Goal: Task Accomplishment & Management: Complete application form

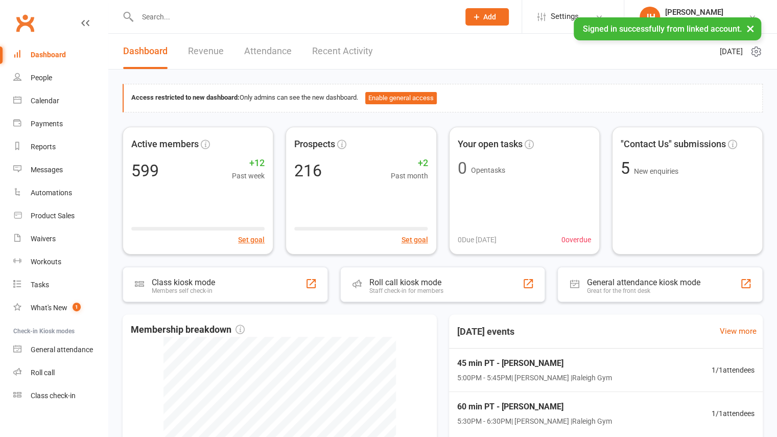
click at [250, 6] on div at bounding box center [288, 16] width 330 height 33
drag, startPoint x: 226, startPoint y: 28, endPoint x: 213, endPoint y: 11, distance: 21.2
click at [213, 11] on div at bounding box center [288, 16] width 330 height 33
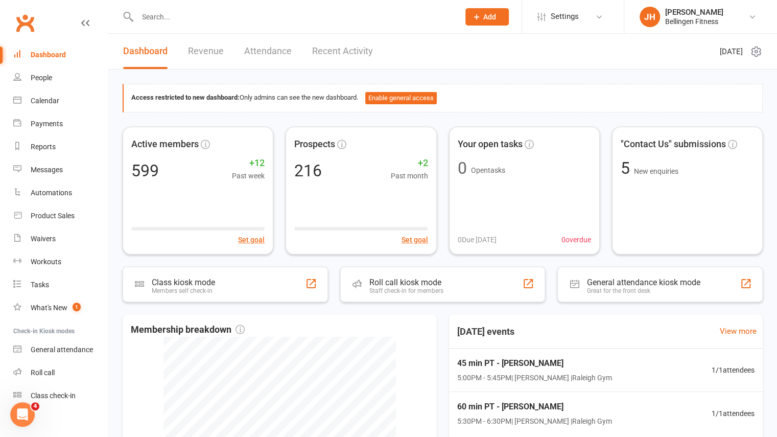
click at [213, 11] on input "text" at bounding box center [293, 17] width 318 height 14
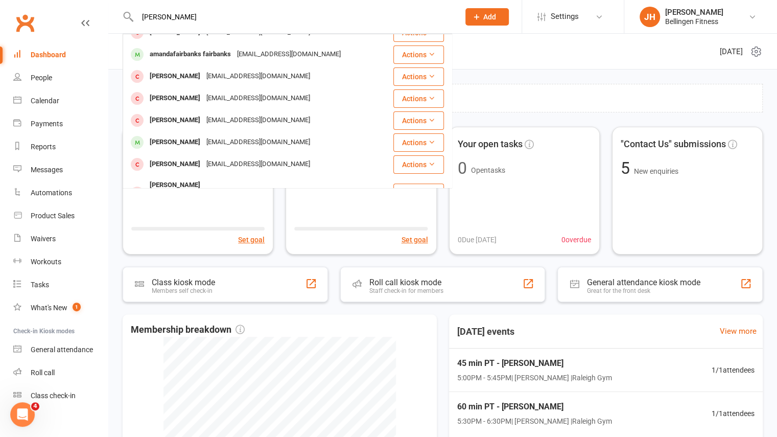
scroll to position [146, 0]
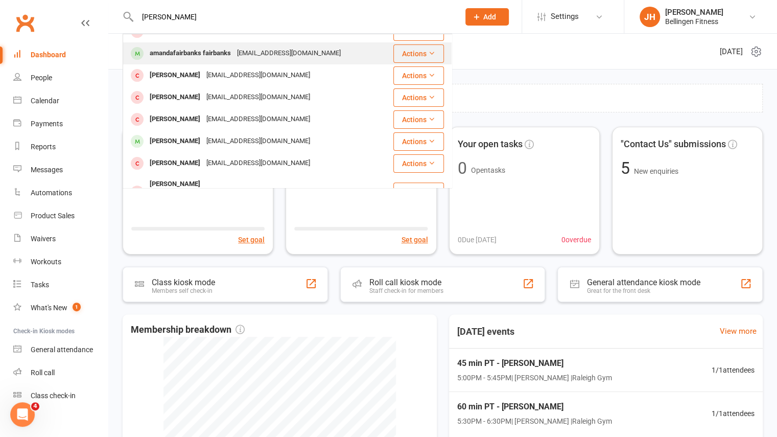
type input "[PERSON_NAME]"
click at [229, 58] on div "amandafairbanks fairbanks" at bounding box center [190, 53] width 87 height 15
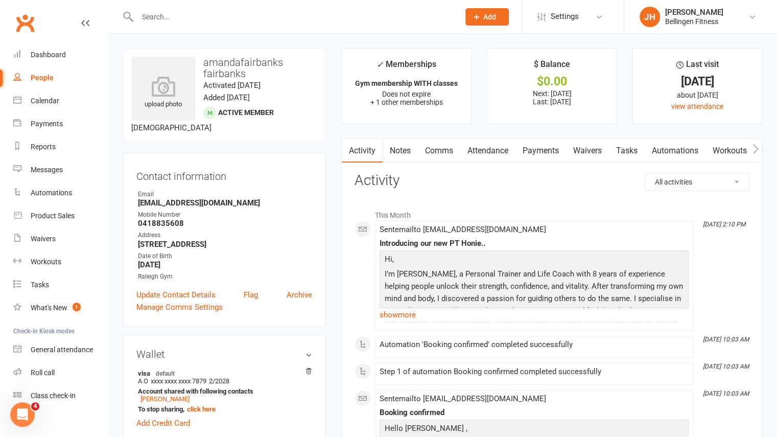
click at [541, 148] on link "Payments" at bounding box center [541, 151] width 51 height 24
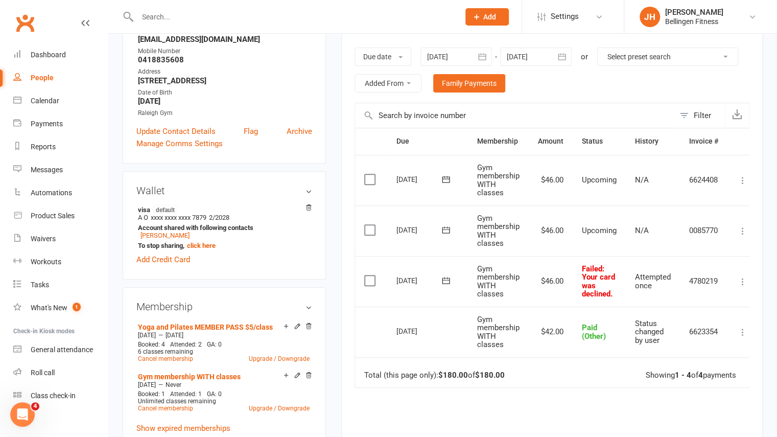
scroll to position [164, 0]
click at [217, 10] on input "text" at bounding box center [293, 17] width 318 height 14
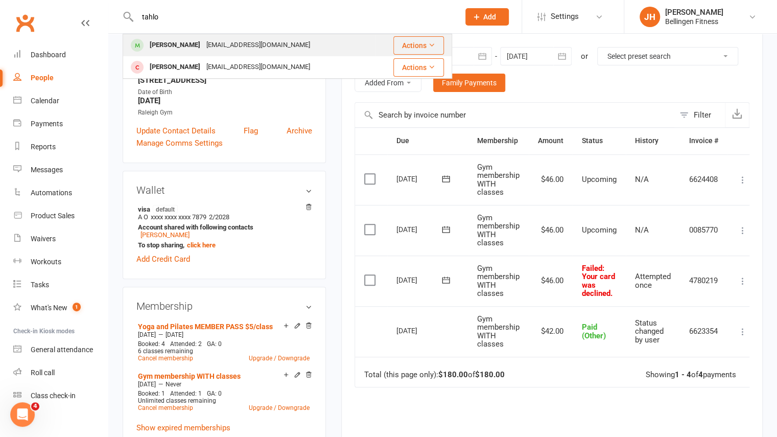
type input "tahlo"
click at [198, 51] on div "[PERSON_NAME]" at bounding box center [175, 45] width 57 height 15
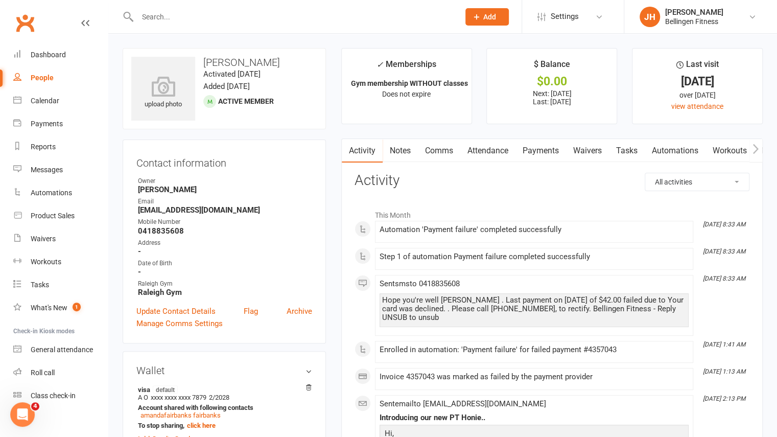
click at [536, 155] on link "Payments" at bounding box center [541, 151] width 51 height 24
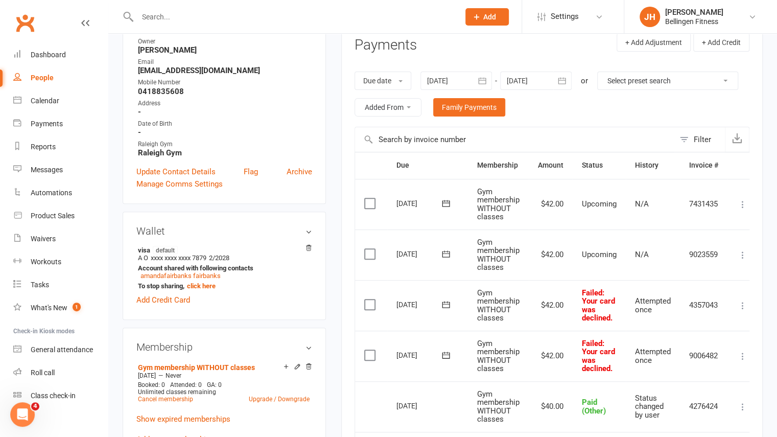
scroll to position [139, 0]
click at [496, 20] on span "Add" at bounding box center [489, 17] width 13 height 8
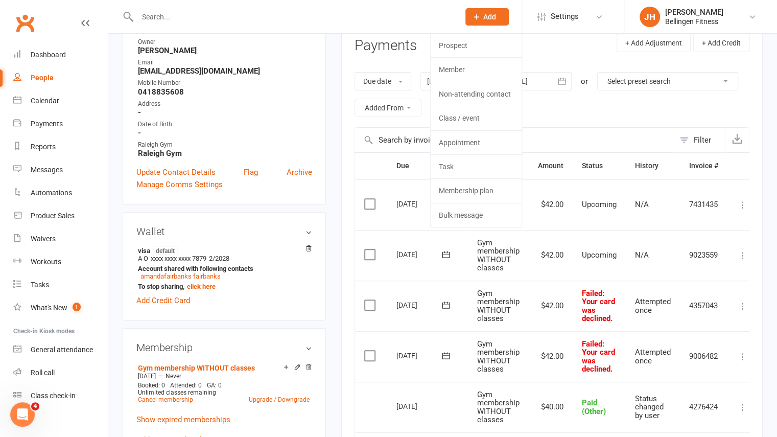
click at [423, 13] on input "text" at bounding box center [293, 17] width 318 height 14
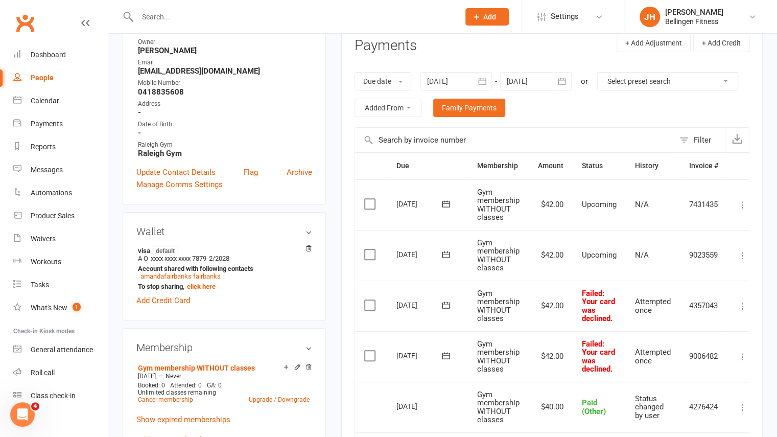
click at [478, 12] on icon at bounding box center [476, 16] width 9 height 9
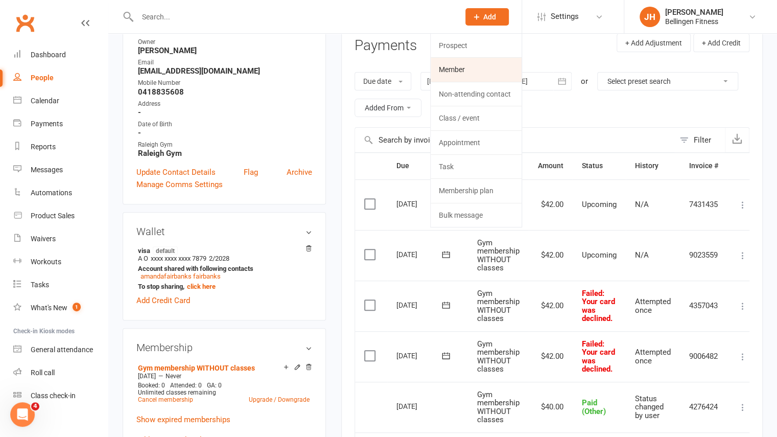
click at [469, 70] on link "Member" at bounding box center [476, 70] width 91 height 24
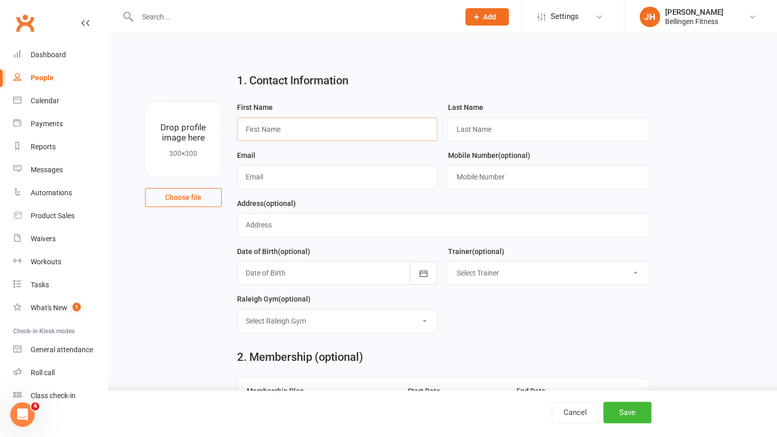
click at [372, 124] on input "text" at bounding box center [337, 130] width 201 height 24
type input "[PERSON_NAME]"
type input "Raward"
click at [321, 175] on input "text" at bounding box center [337, 177] width 201 height 24
type input "[EMAIL_ADDRESS][DOMAIN_NAME]"
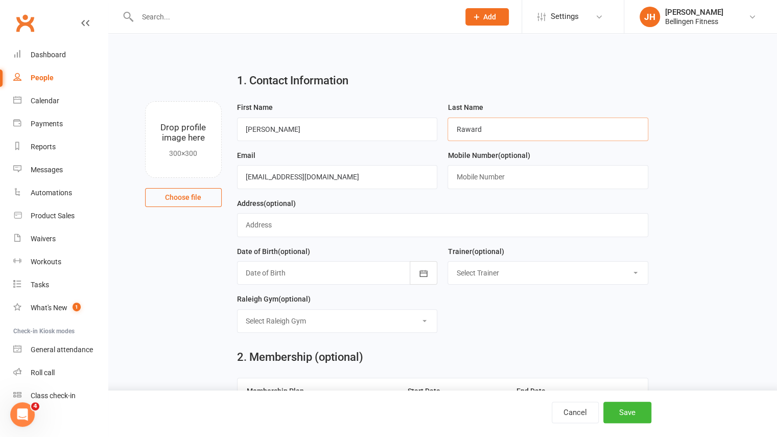
click at [506, 128] on input "Raward" at bounding box center [548, 130] width 201 height 24
type input "Raward #1490747"
click at [486, 177] on input "text" at bounding box center [548, 177] width 201 height 24
type input "0413652956"
click at [423, 271] on icon "button" at bounding box center [424, 273] width 10 height 10
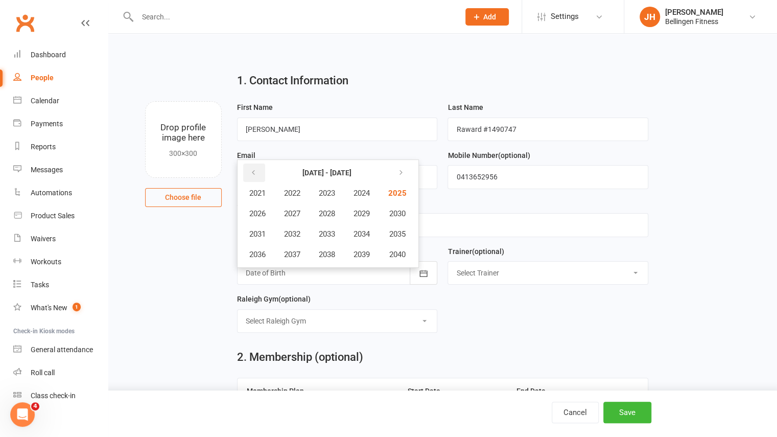
click at [247, 174] on button "button" at bounding box center [254, 173] width 22 height 18
click at [261, 212] on span "1986" at bounding box center [257, 213] width 16 height 9
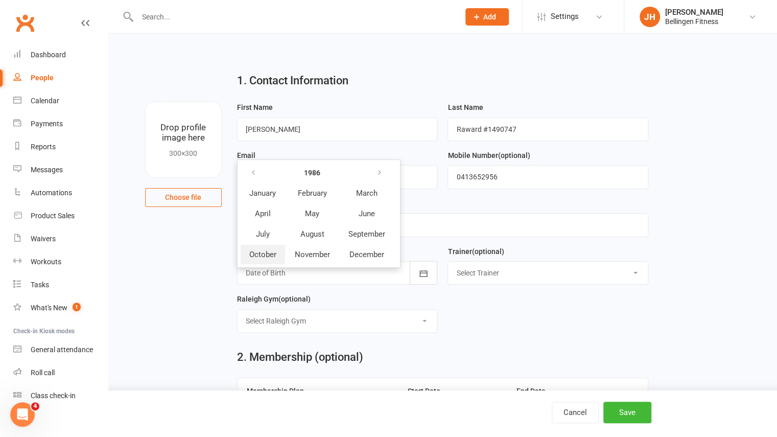
click at [268, 250] on span "October" at bounding box center [262, 254] width 27 height 9
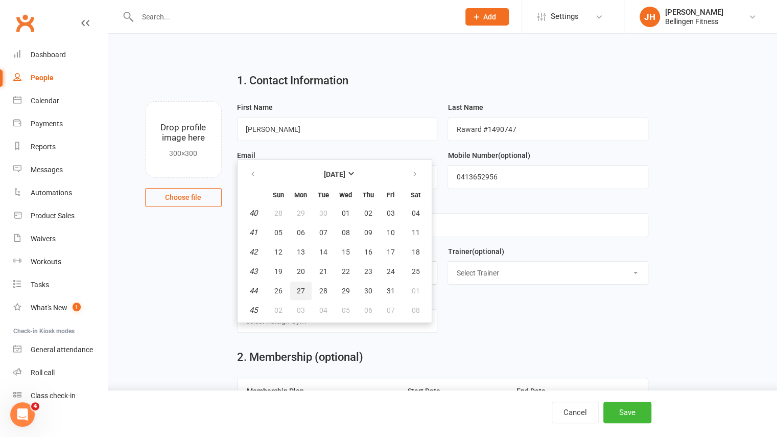
click at [299, 287] on span "27" at bounding box center [301, 291] width 8 height 8
type input "[DATE]"
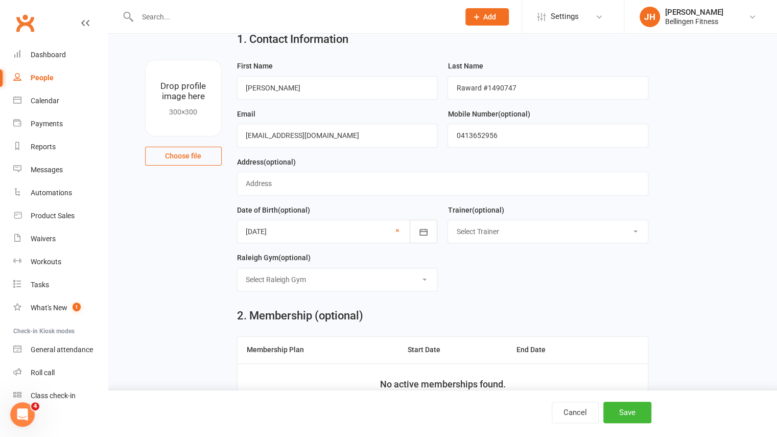
scroll to position [42, 0]
click at [408, 284] on select "Select [GEOGRAPHIC_DATA] Gym Online [GEOGRAPHIC_DATA] Gym Urunga fields" at bounding box center [338, 279] width 200 height 22
select select "1"
click at [238, 268] on select "Select [GEOGRAPHIC_DATA] Gym Online [GEOGRAPHIC_DATA] Gym Urunga fields" at bounding box center [338, 279] width 200 height 22
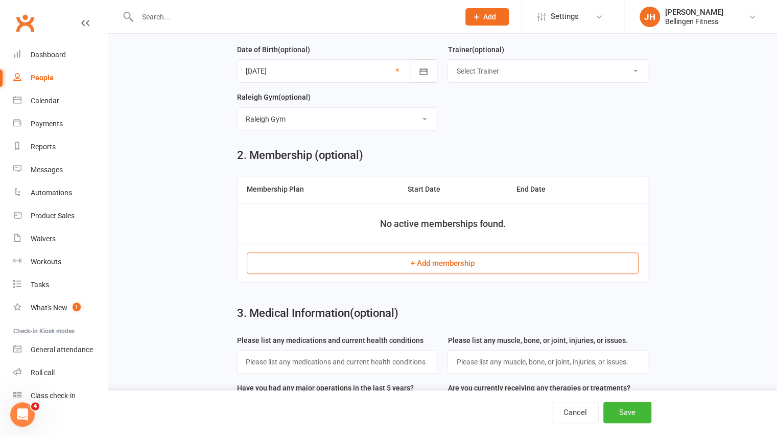
scroll to position [202, 0]
click at [433, 264] on button "+ Add membership" at bounding box center [443, 262] width 392 height 21
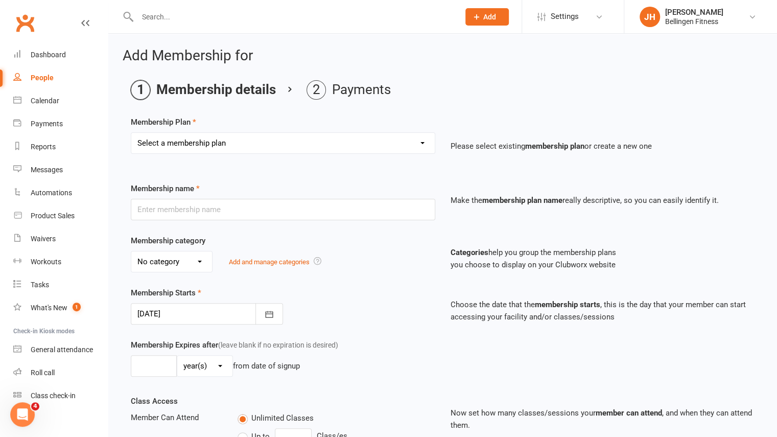
click at [330, 148] on select "Select a membership plan Create new Membership Plan Gym membership WITH classes…" at bounding box center [283, 143] width 304 height 20
select select "15"
click at [131, 133] on select "Select a membership plan Create new Membership Plan Gym membership WITH classes…" at bounding box center [283, 143] width 304 height 20
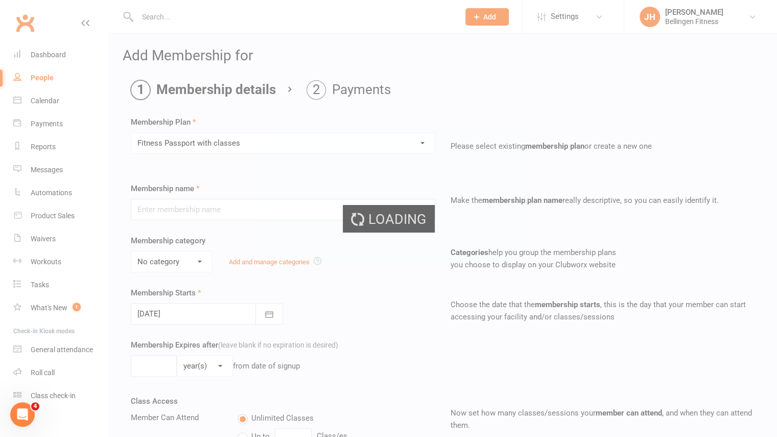
type input "Fitness Passport with classes"
select select "1"
type input "0"
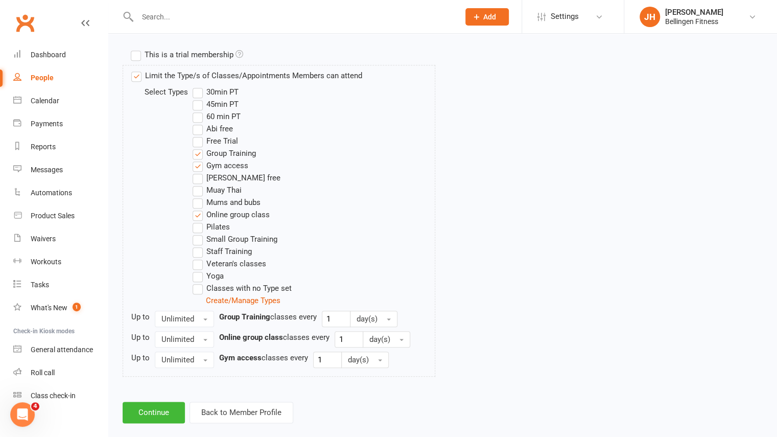
scroll to position [508, 0]
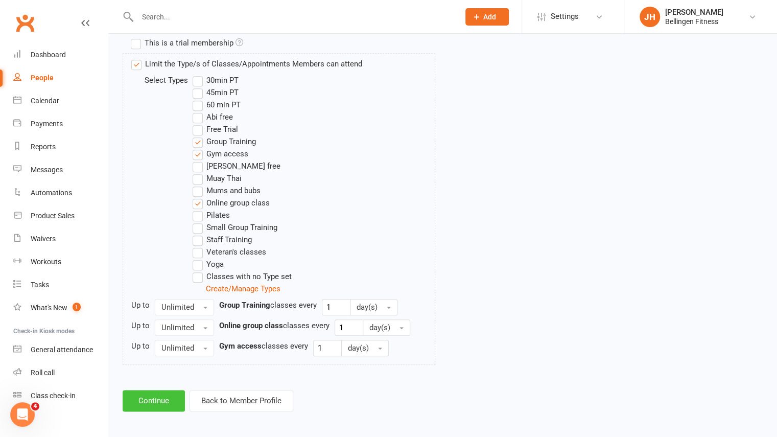
click at [174, 403] on button "Continue" at bounding box center [154, 400] width 62 height 21
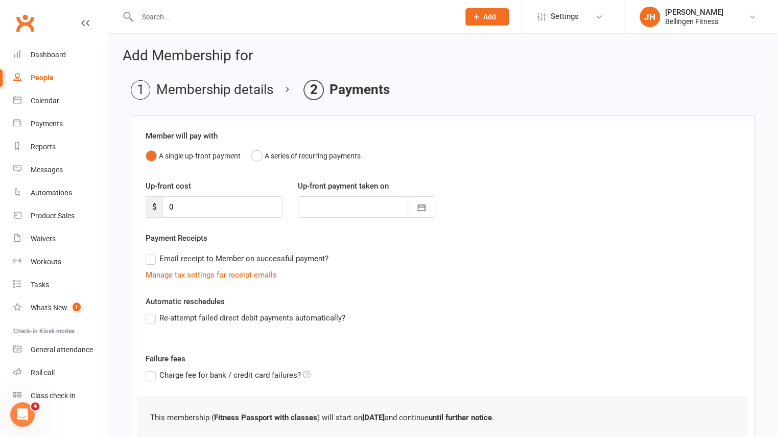
scroll to position [77, 0]
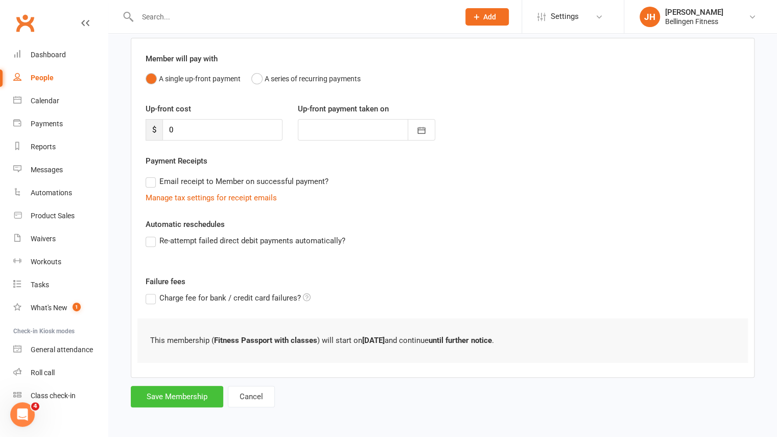
click at [204, 388] on button "Save Membership" at bounding box center [177, 396] width 92 height 21
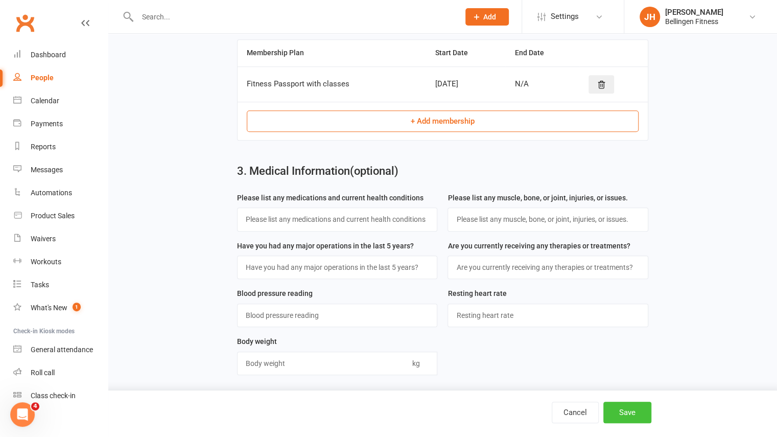
click at [641, 413] on button "Save" at bounding box center [628, 412] width 48 height 21
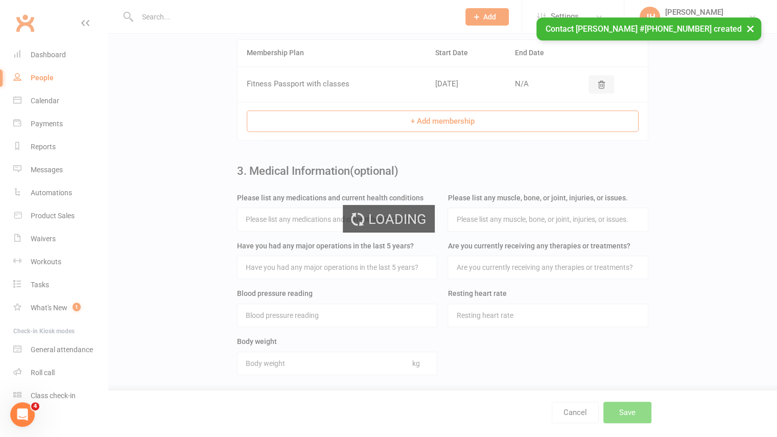
scroll to position [0, 0]
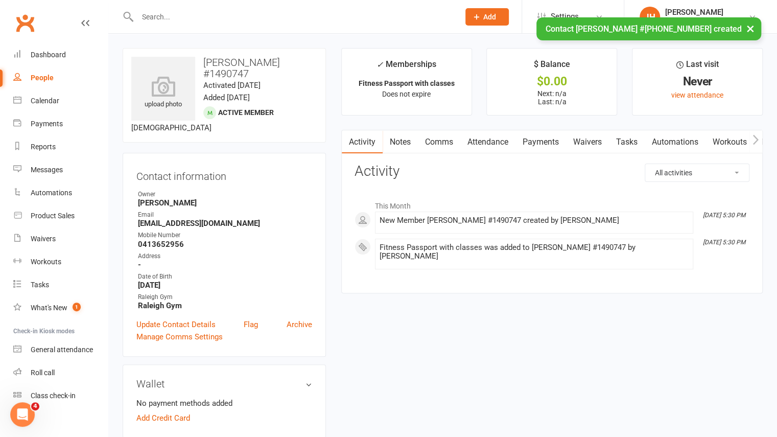
click at [595, 141] on link "Waivers" at bounding box center [587, 142] width 43 height 24
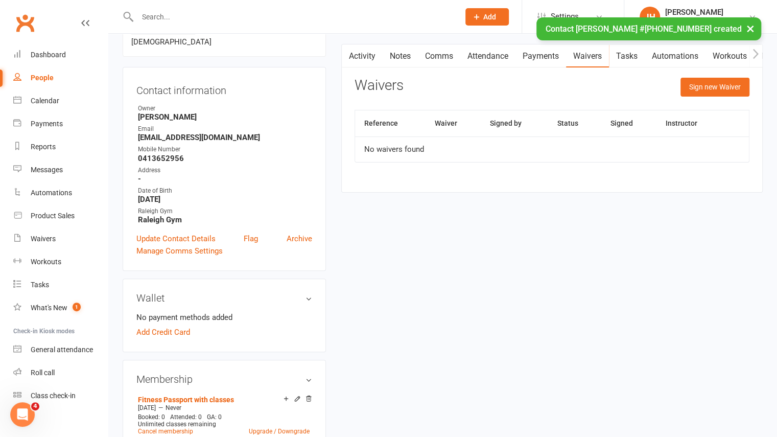
scroll to position [86, 0]
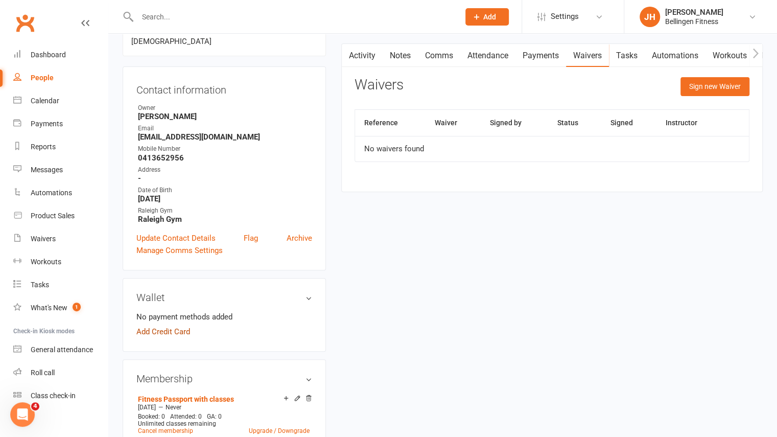
click at [170, 326] on link "Add Credit Card" at bounding box center [163, 332] width 54 height 12
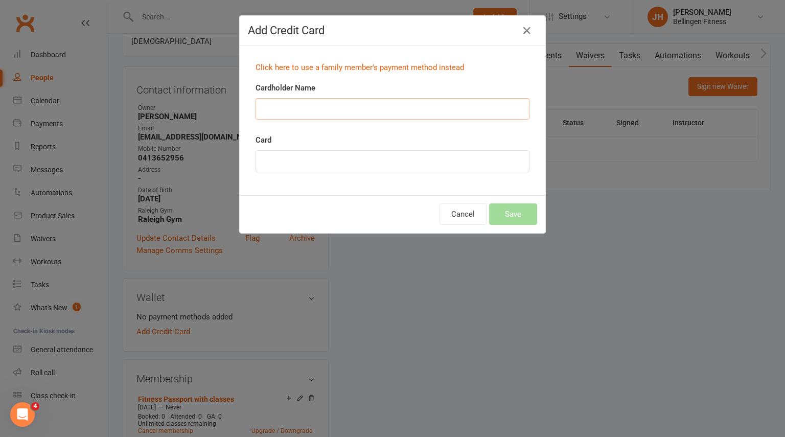
click at [414, 110] on input "Cardholder Name" at bounding box center [393, 108] width 274 height 21
type input "[PERSON_NAME]"
click at [518, 212] on button "Save" at bounding box center [513, 213] width 48 height 21
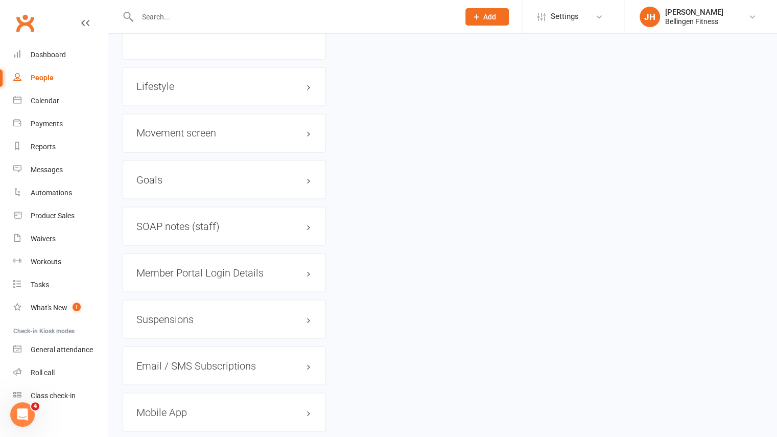
scroll to position [1048, 0]
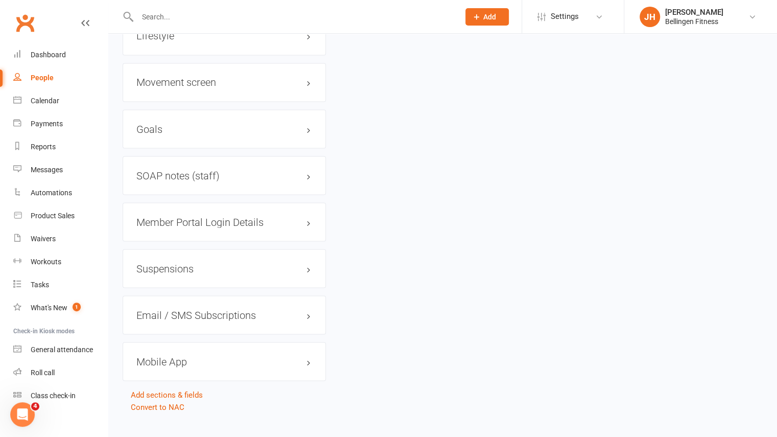
click at [155, 356] on h3 "Mobile App" at bounding box center [224, 361] width 176 height 11
click at [179, 379] on div at bounding box center [175, 382] width 17 height 7
click at [167, 381] on input "checkbox" at bounding box center [167, 381] width 0 height 0
click at [168, 425] on link "Manage Settings" at bounding box center [164, 429] width 57 height 9
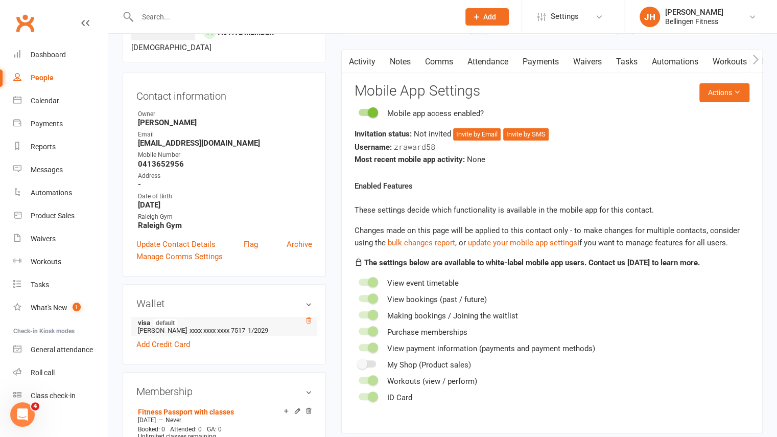
scroll to position [78, 0]
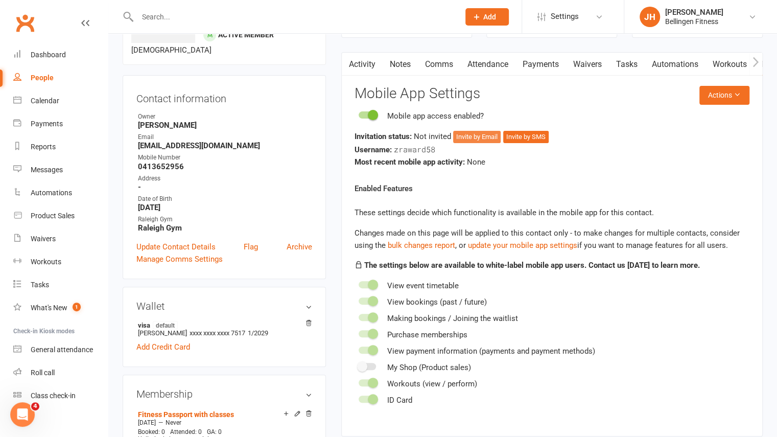
click at [487, 134] on button "Invite by Email" at bounding box center [477, 137] width 48 height 12
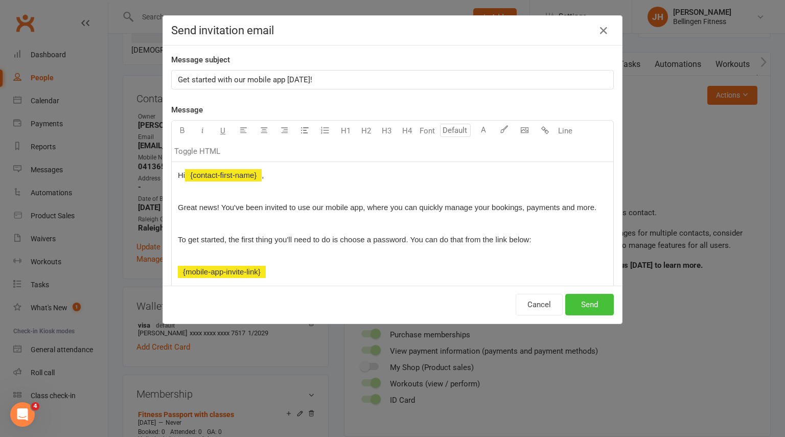
click at [591, 307] on button "Send" at bounding box center [589, 304] width 49 height 21
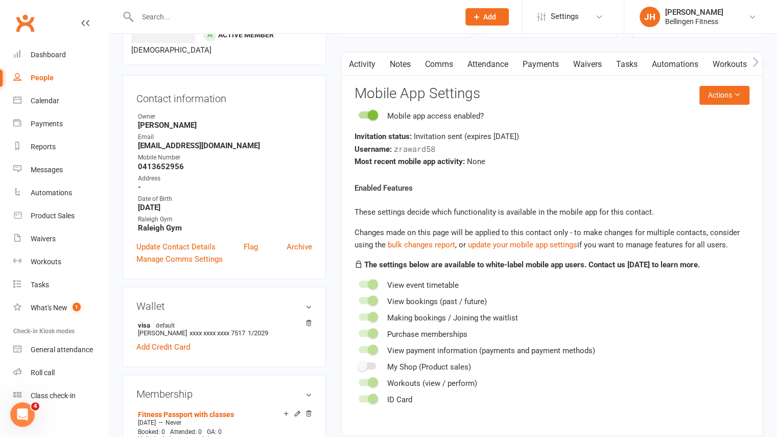
scroll to position [0, 0]
